Goal: Task Accomplishment & Management: Manage account settings

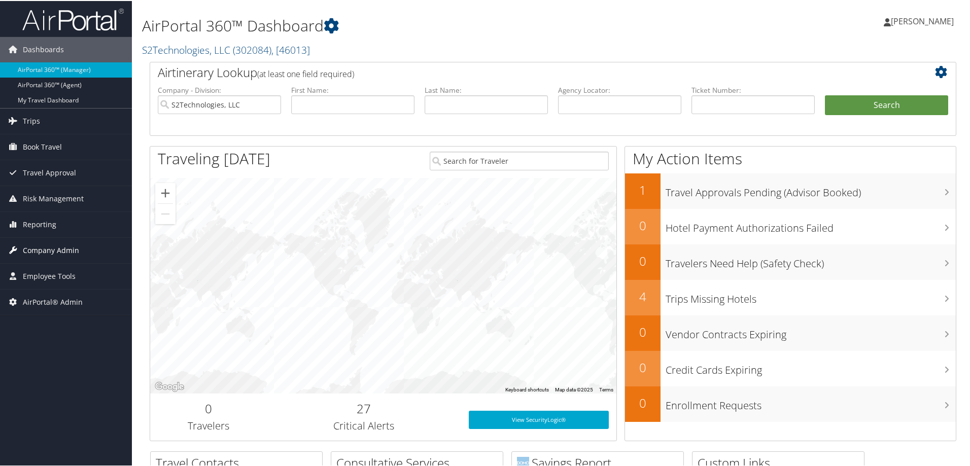
click at [32, 249] on span "Company Admin" at bounding box center [51, 249] width 56 height 25
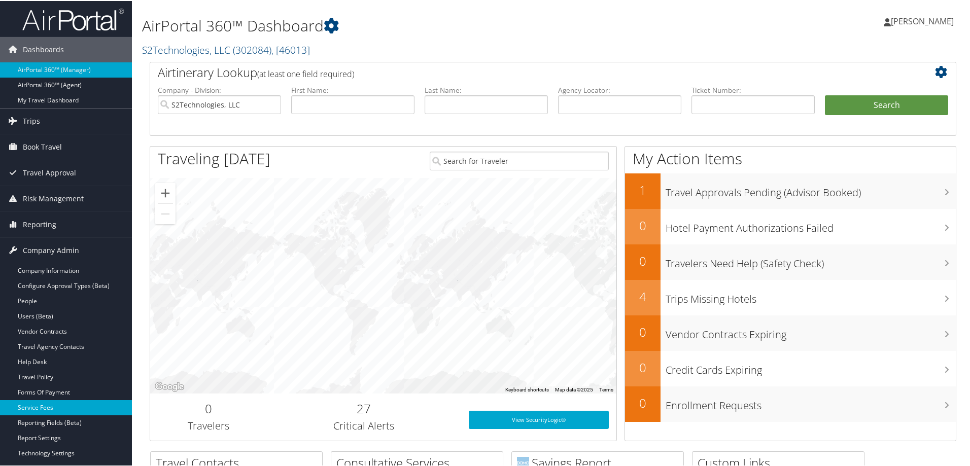
drag, startPoint x: 42, startPoint y: 407, endPoint x: 49, endPoint y: 402, distance: 9.0
click at [41, 407] on link "Service Fees" at bounding box center [66, 406] width 132 height 15
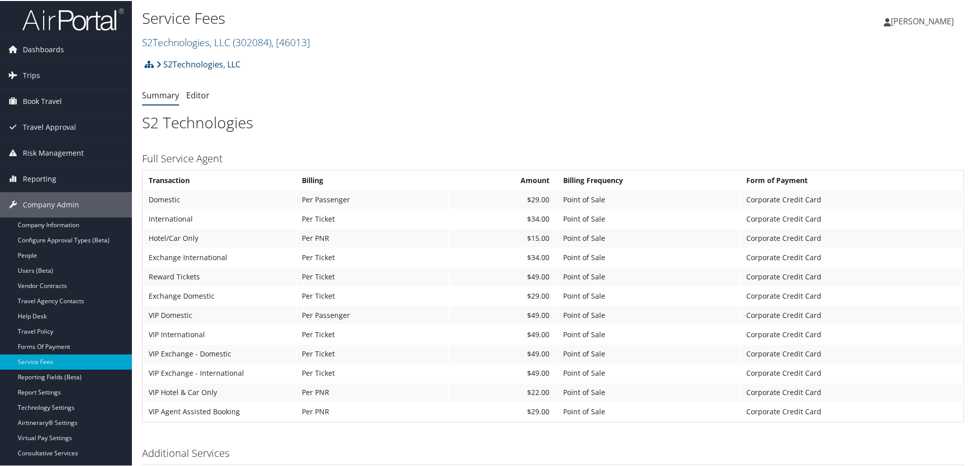
click at [192, 64] on link "S2Technologies, LLC" at bounding box center [198, 63] width 84 height 20
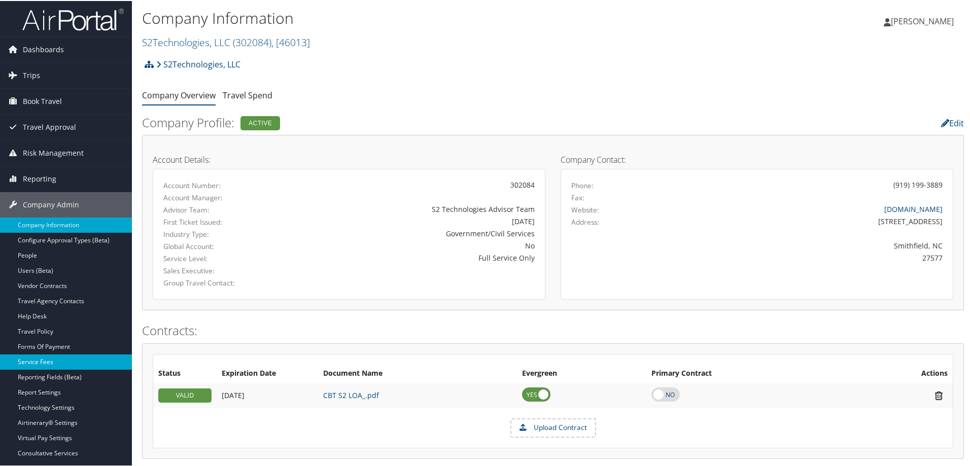
click at [40, 361] on link "Service Fees" at bounding box center [66, 361] width 132 height 15
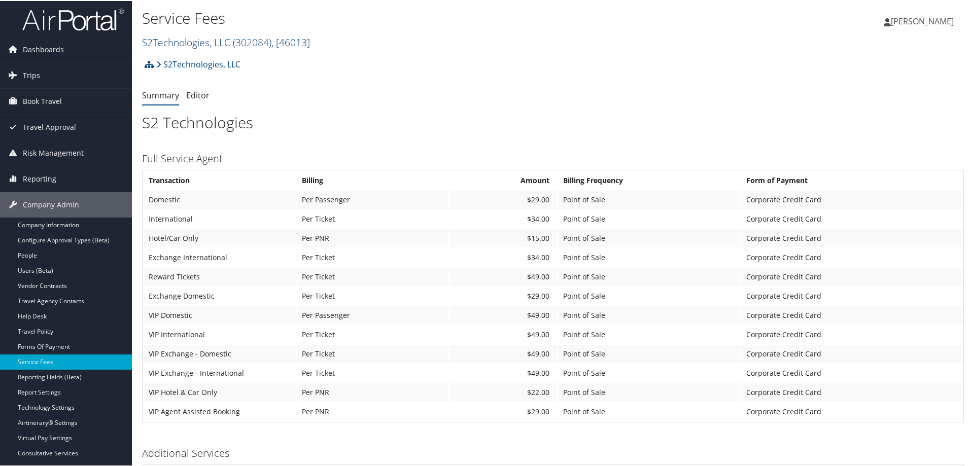
click at [200, 43] on link "S2Technologies, LLC ( 302084 ) , [ 46013 ]" at bounding box center [226, 41] width 168 height 14
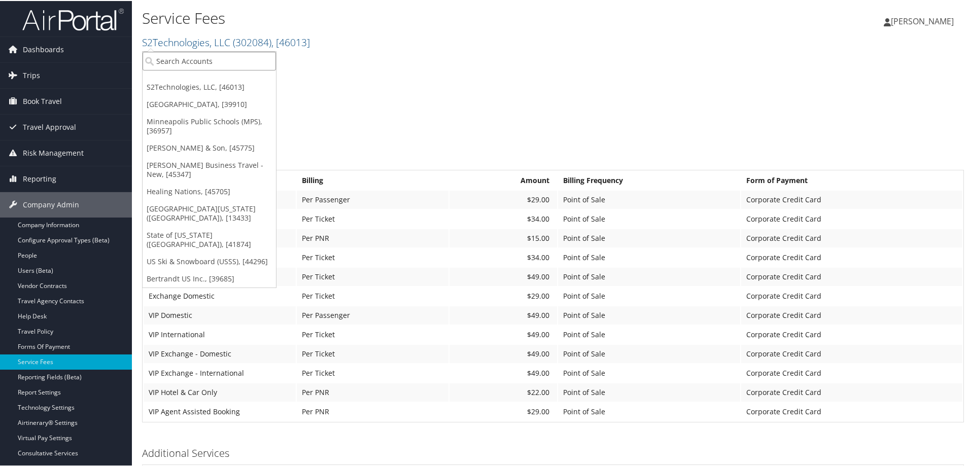
click at [201, 65] on input "search" at bounding box center [209, 60] width 133 height 19
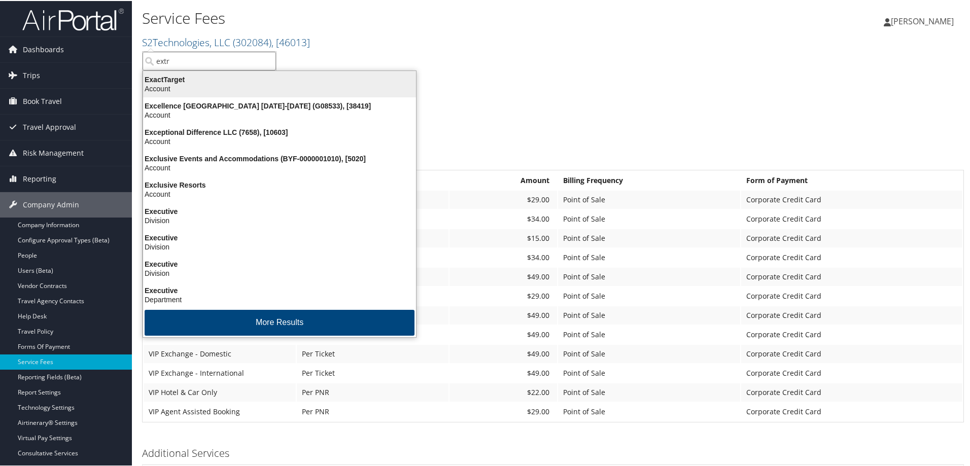
type input "extra"
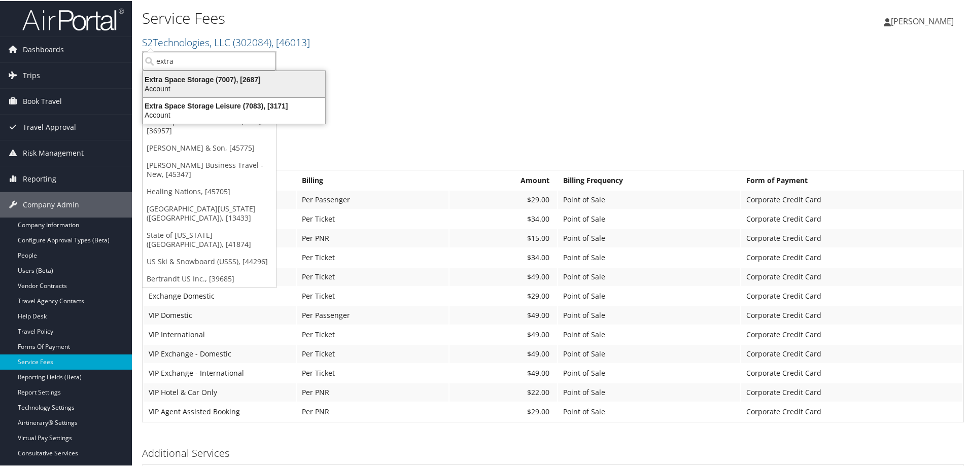
click at [205, 83] on div "Account" at bounding box center [234, 87] width 194 height 9
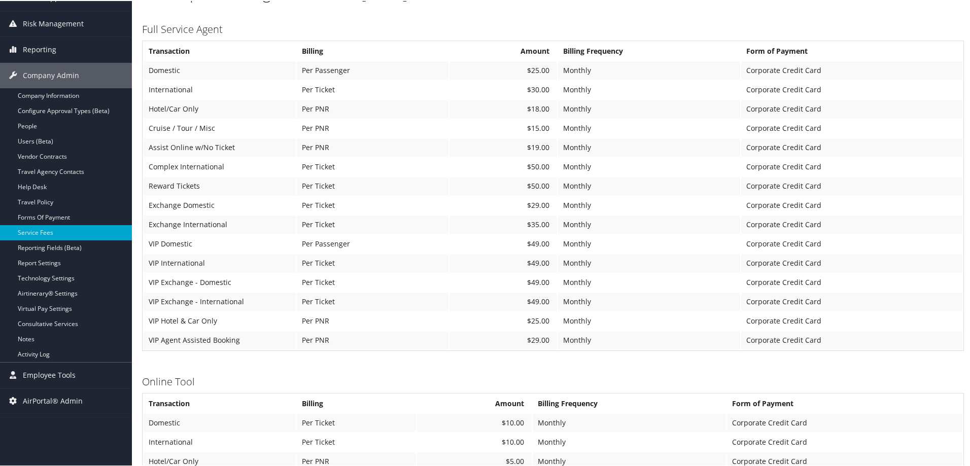
scroll to position [101, 0]
